Goal: Information Seeking & Learning: Learn about a topic

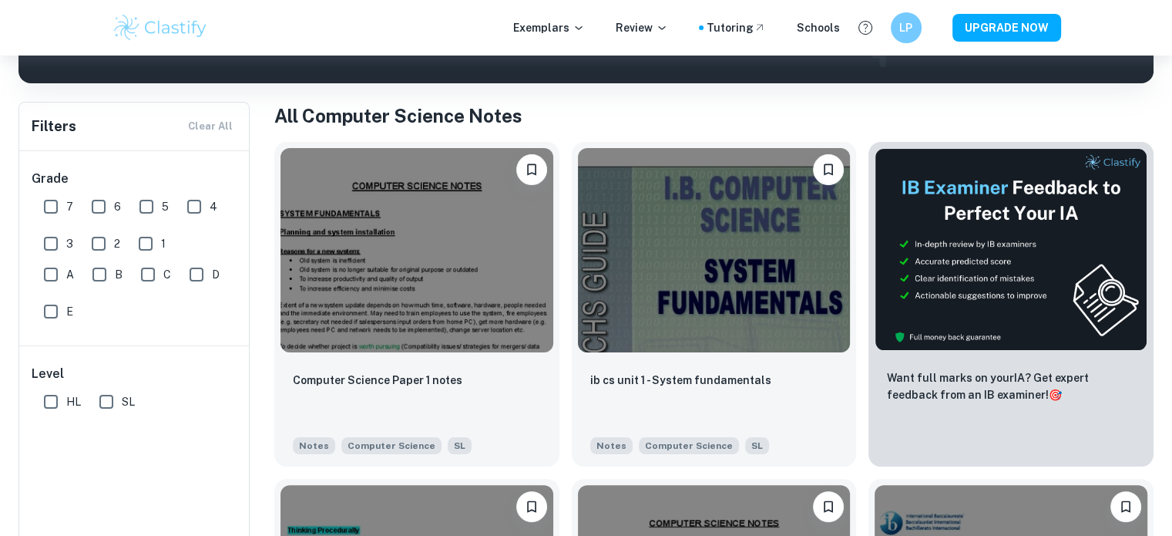
scroll to position [262, 0]
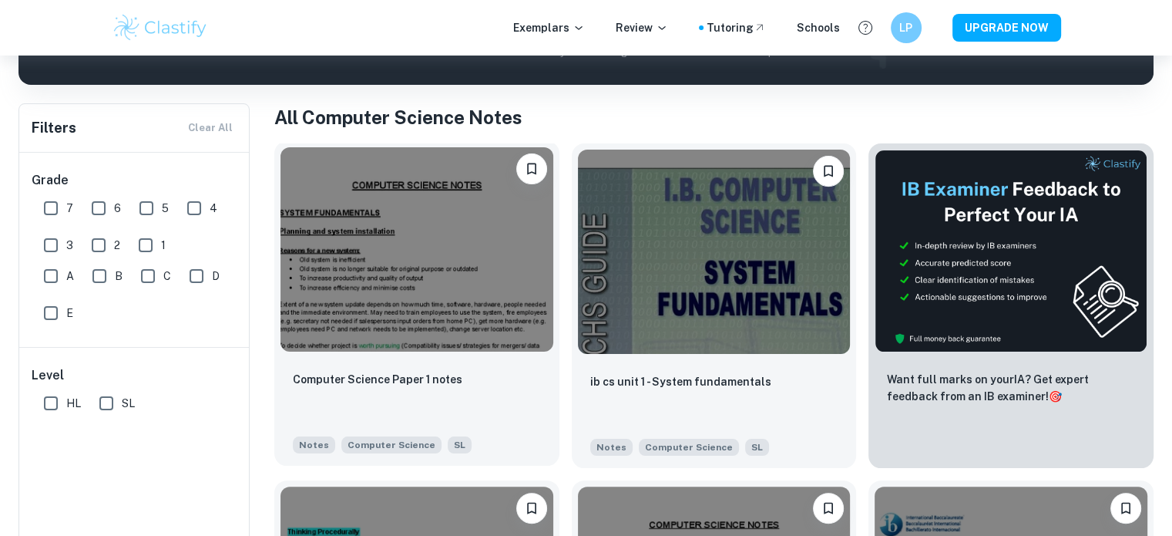
click at [406, 261] on img at bounding box center [417, 249] width 273 height 204
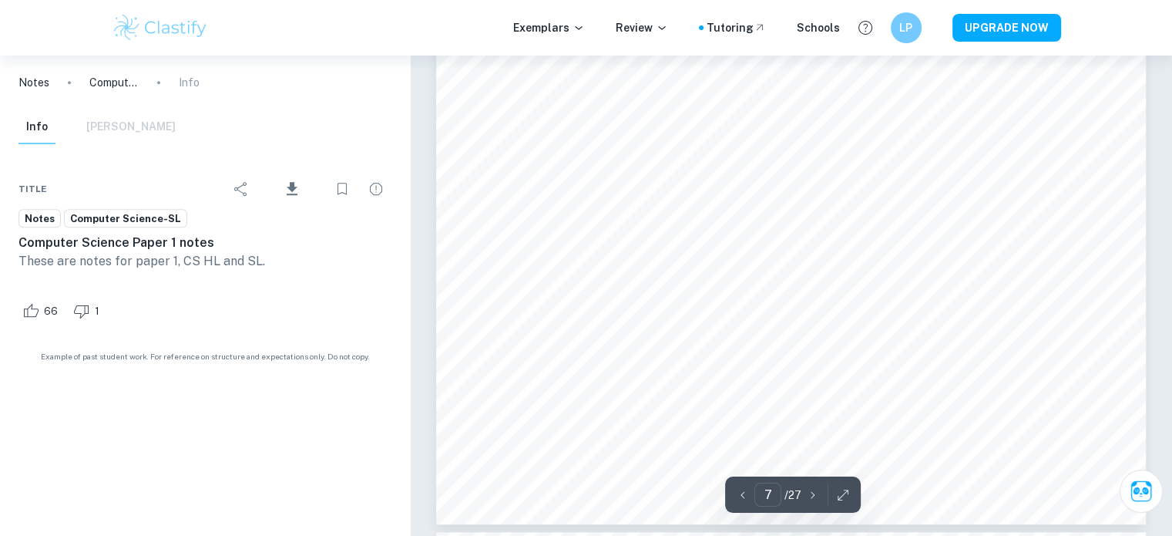
type input "8"
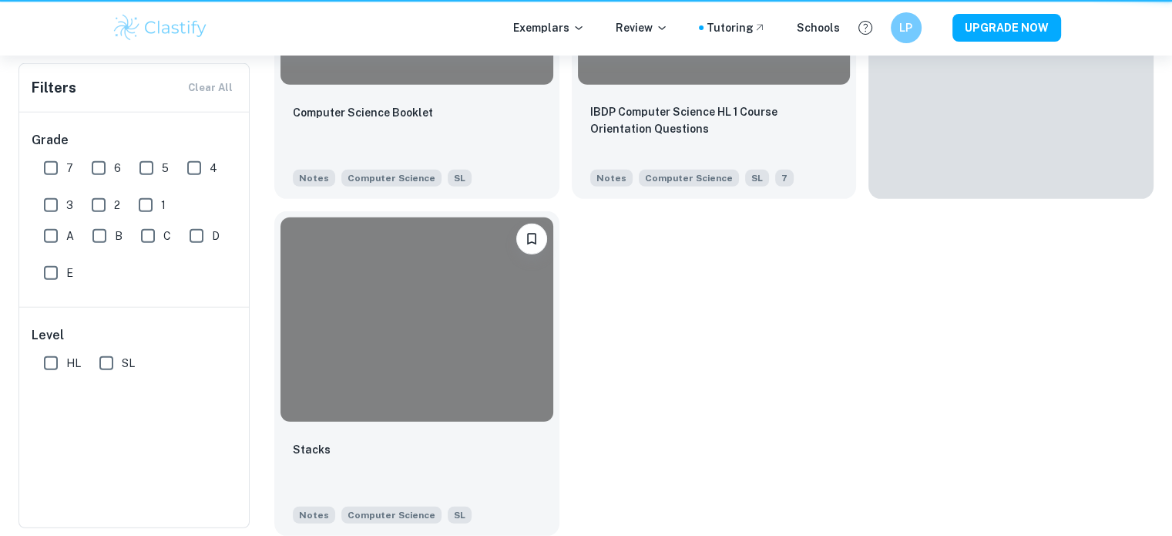
scroll to position [262, 0]
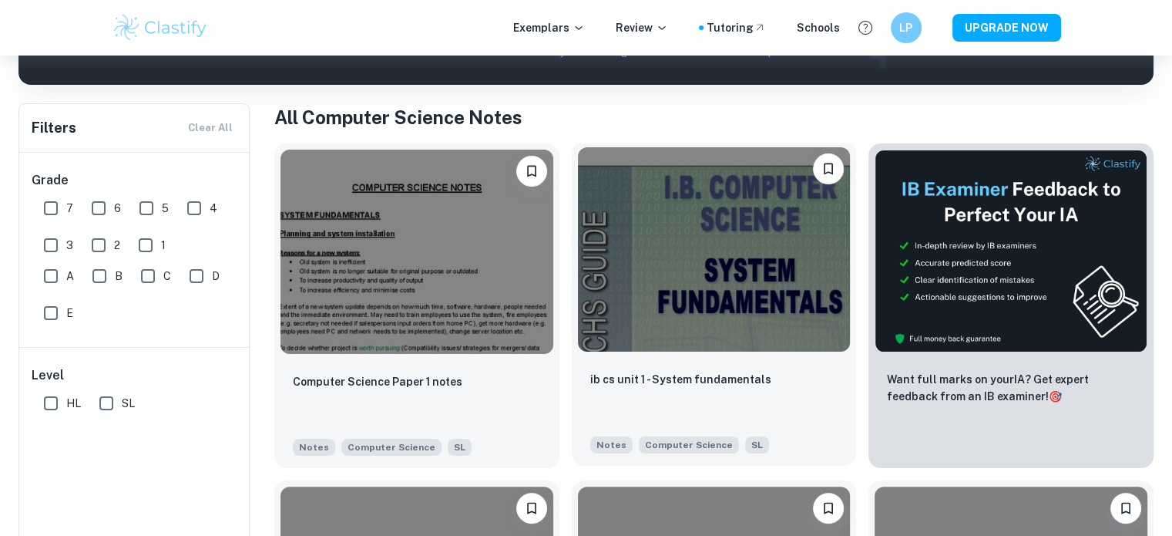
click at [671, 271] on img at bounding box center [714, 249] width 273 height 204
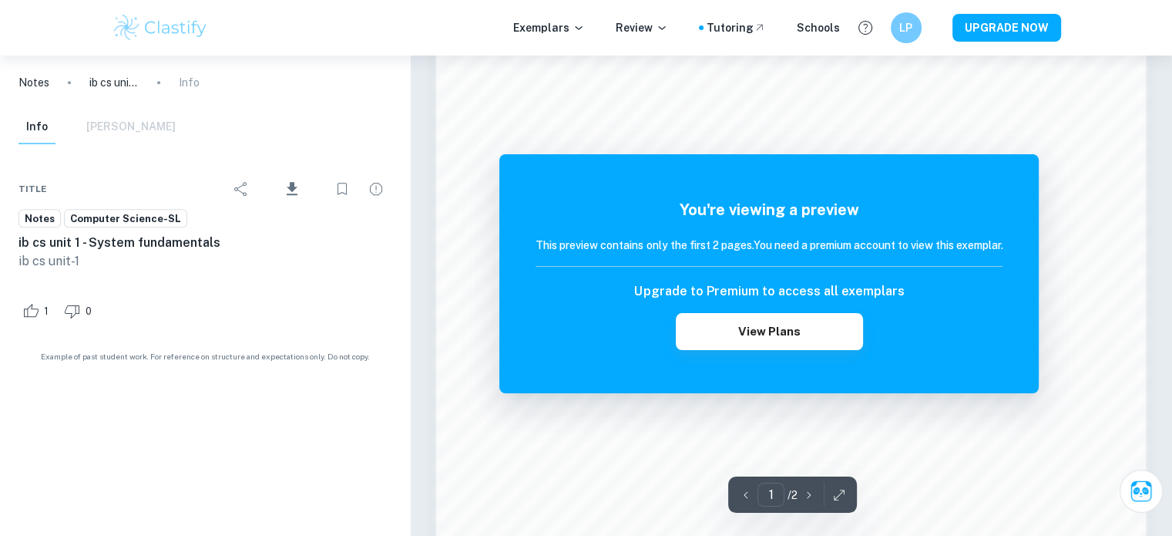
scroll to position [1486, 0]
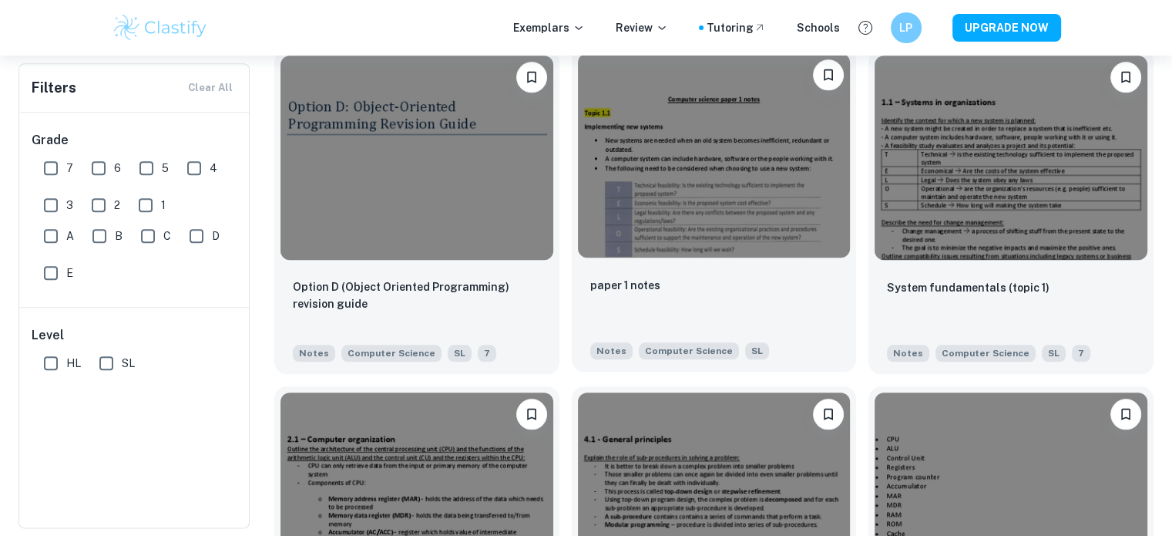
scroll to position [1702, 0]
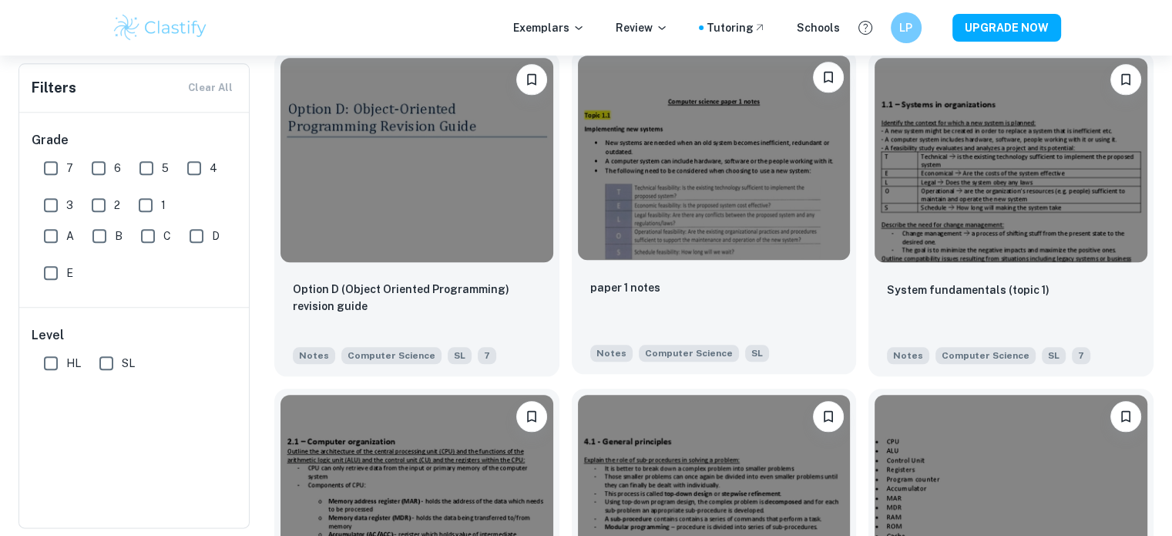
click at [743, 209] on img at bounding box center [714, 158] width 273 height 204
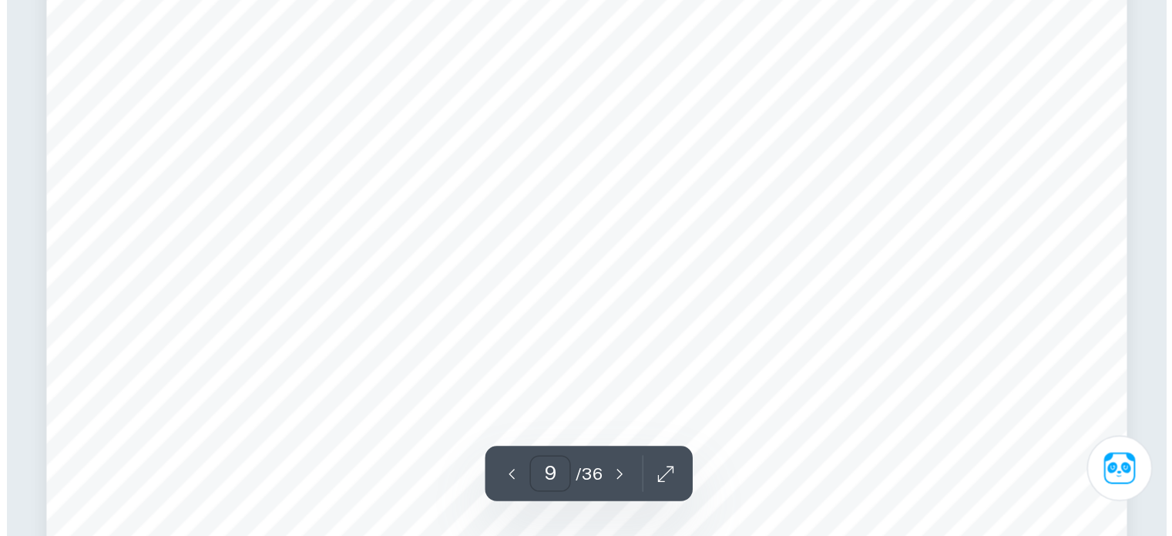
scroll to position [8698, 0]
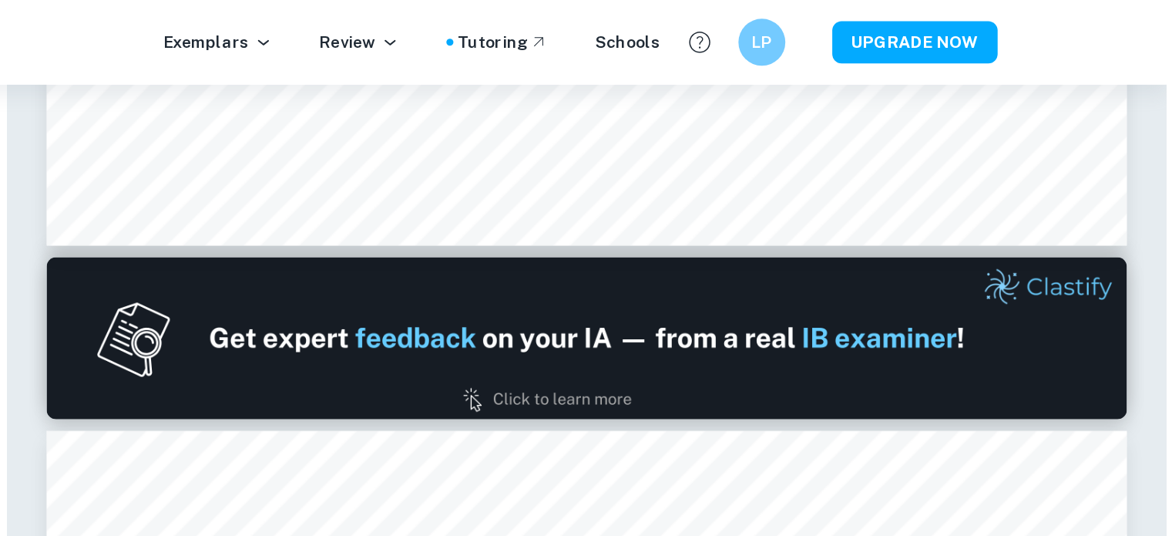
type input "1"
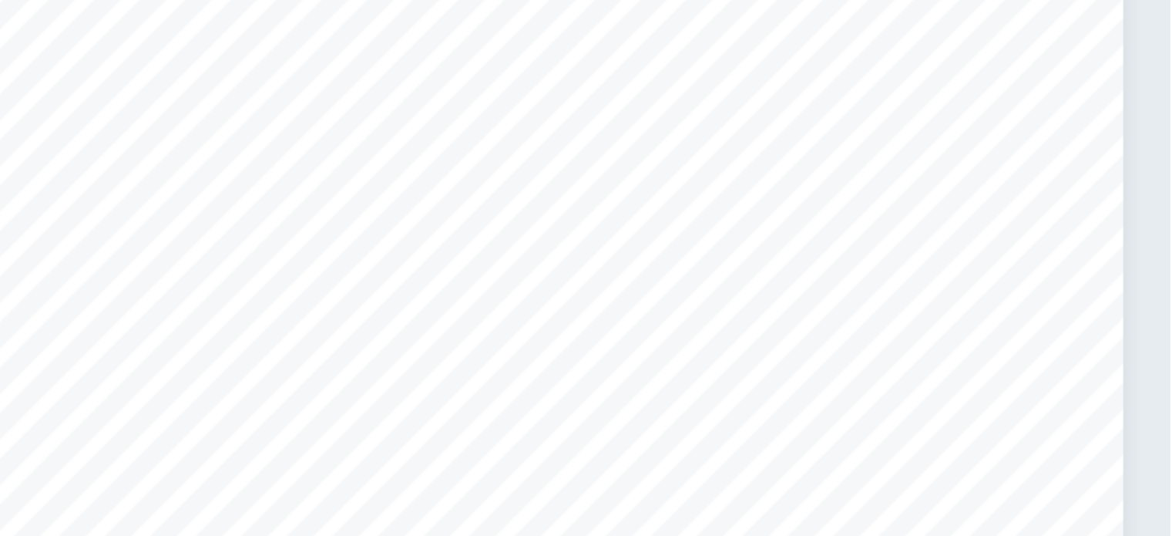
scroll to position [463, 0]
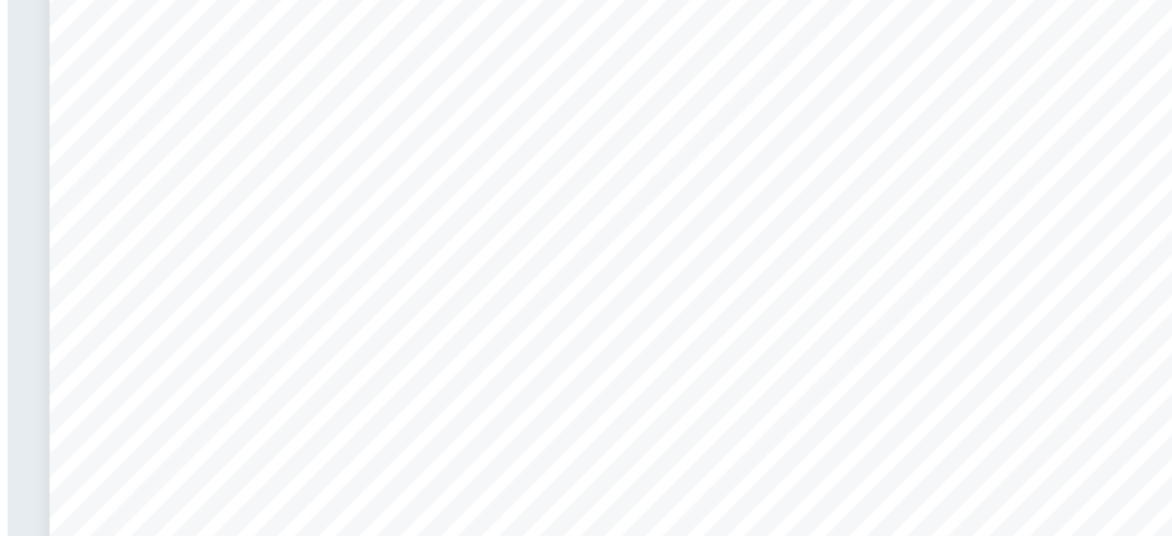
scroll to position [51, 0]
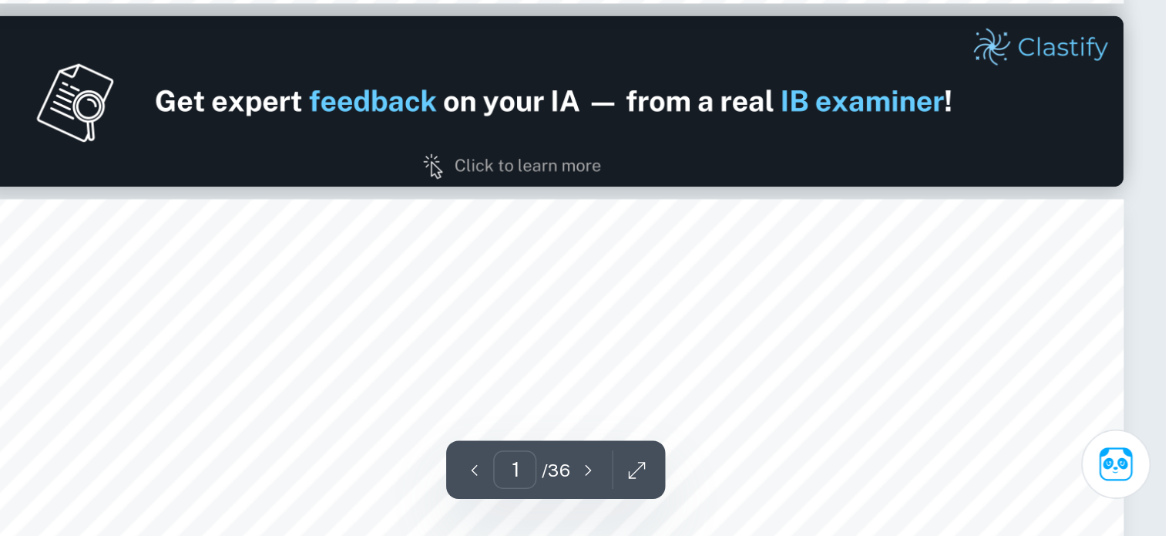
type input "2"
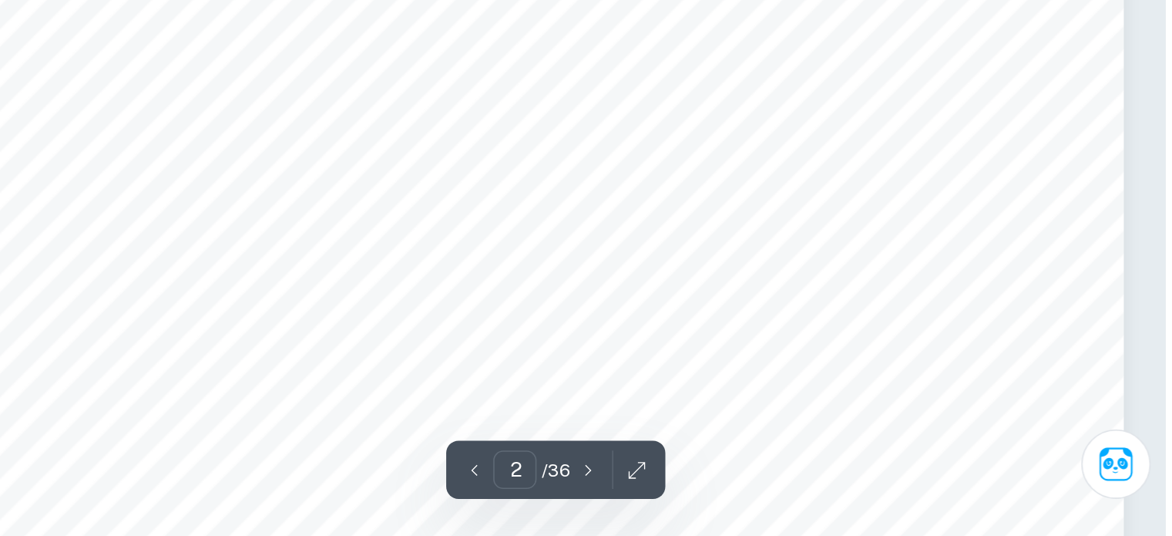
scroll to position [1236, 0]
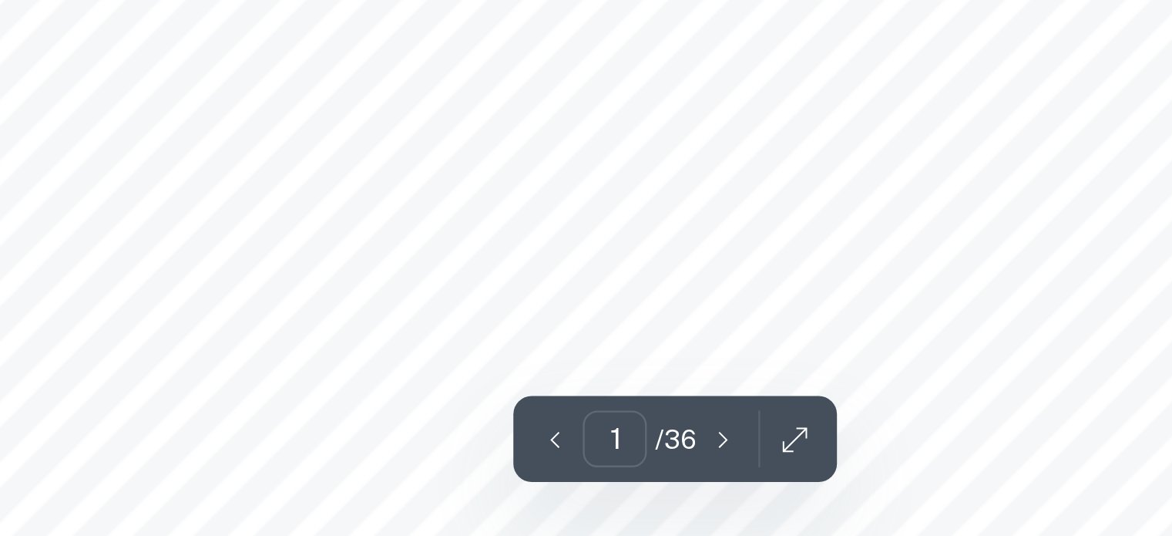
scroll to position [326, 0]
